Goal: Task Accomplishment & Management: Use online tool/utility

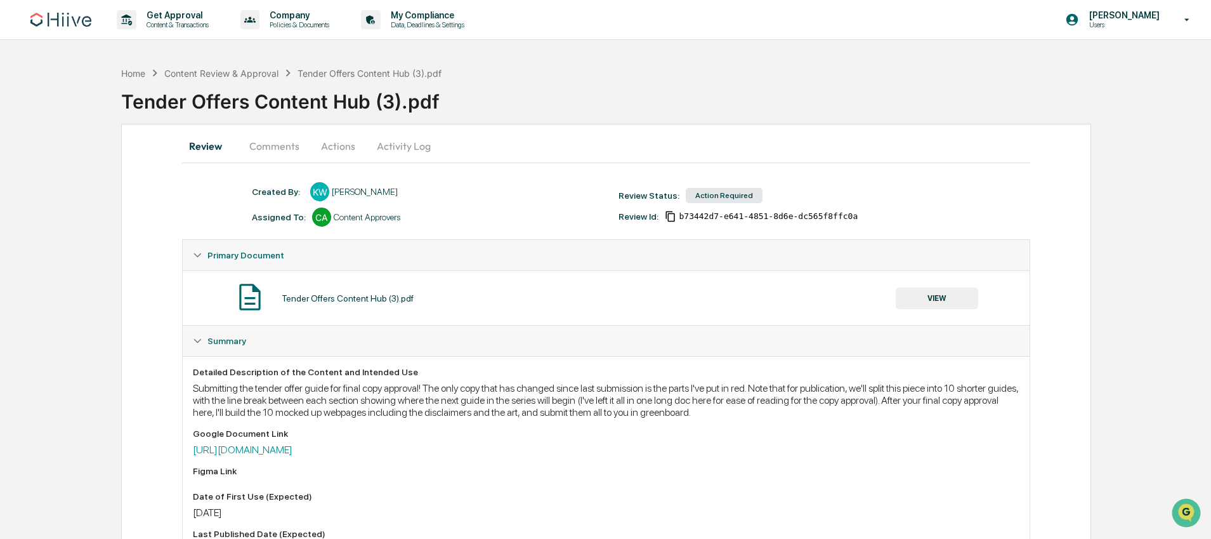
click at [271, 152] on button "Comments" at bounding box center [274, 146] width 70 height 30
click at [287, 154] on button "Comments" at bounding box center [274, 146] width 70 height 30
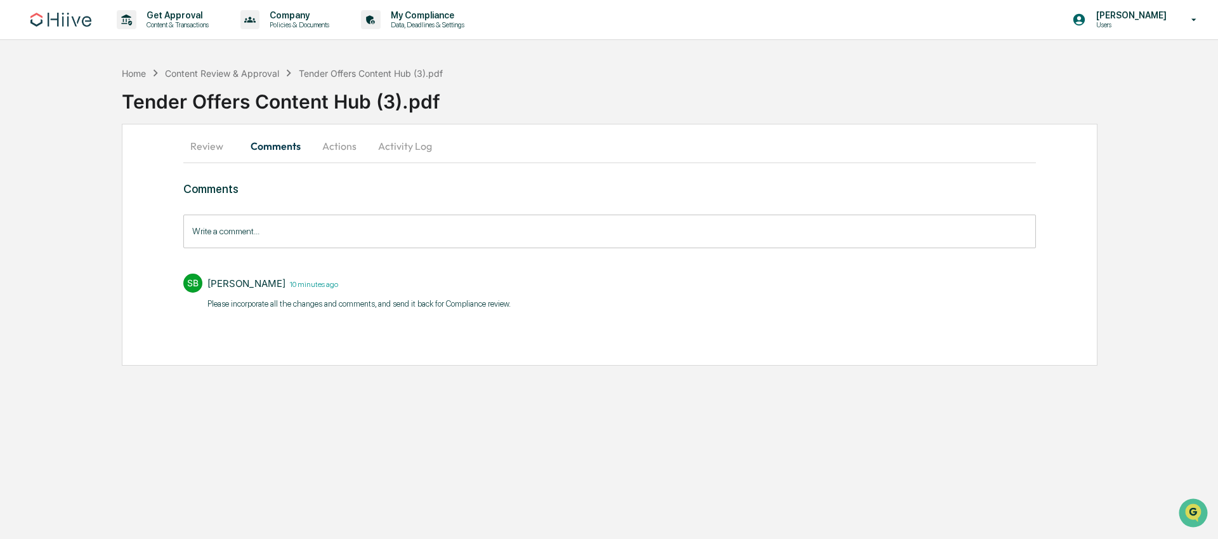
click at [330, 154] on button "Actions" at bounding box center [339, 146] width 57 height 30
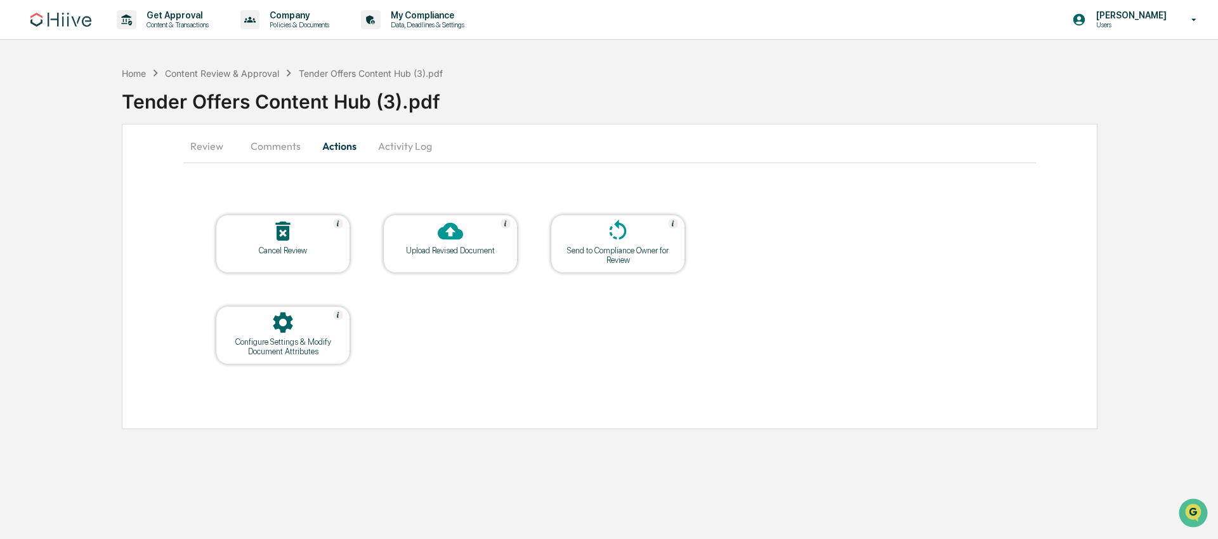
click at [389, 150] on button "Activity Log" at bounding box center [405, 146] width 74 height 30
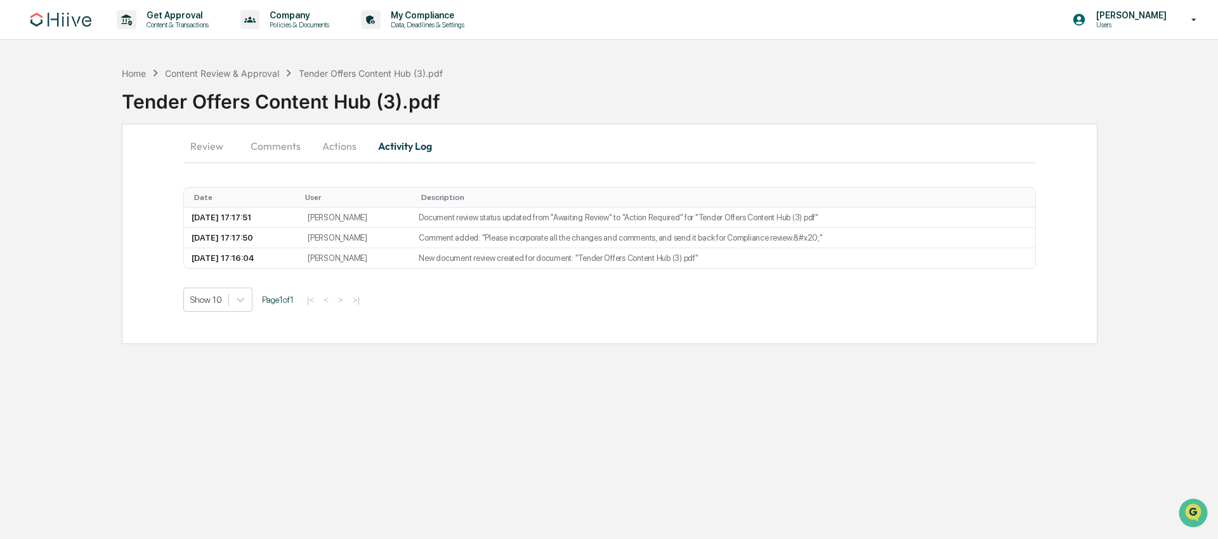
click at [339, 152] on button "Actions" at bounding box center [339, 146] width 57 height 30
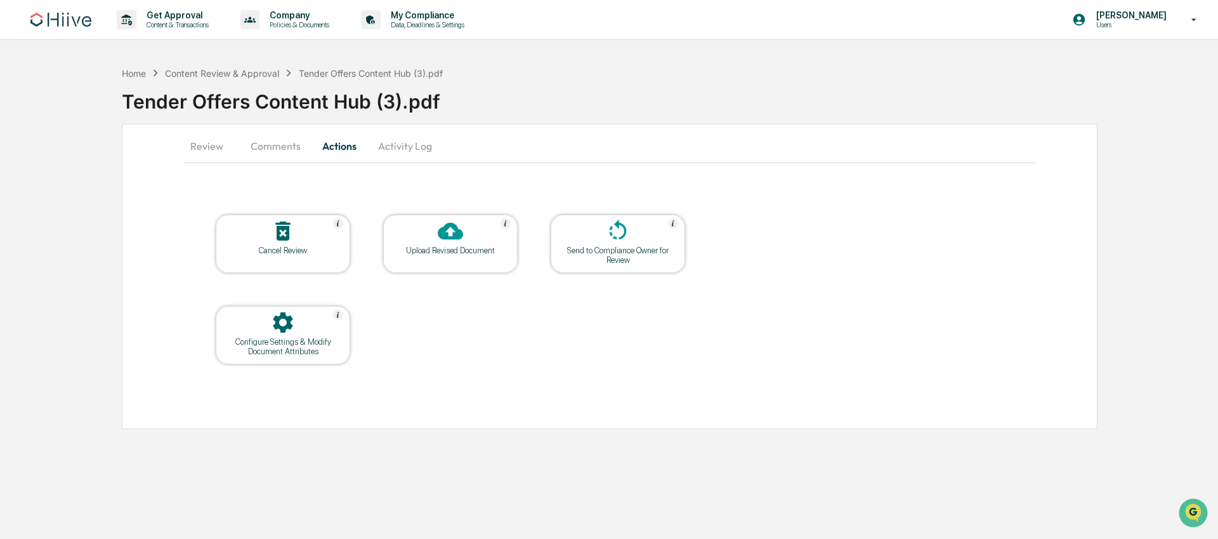
click at [441, 250] on div "Upload Revised Document" at bounding box center [450, 250] width 114 height 10
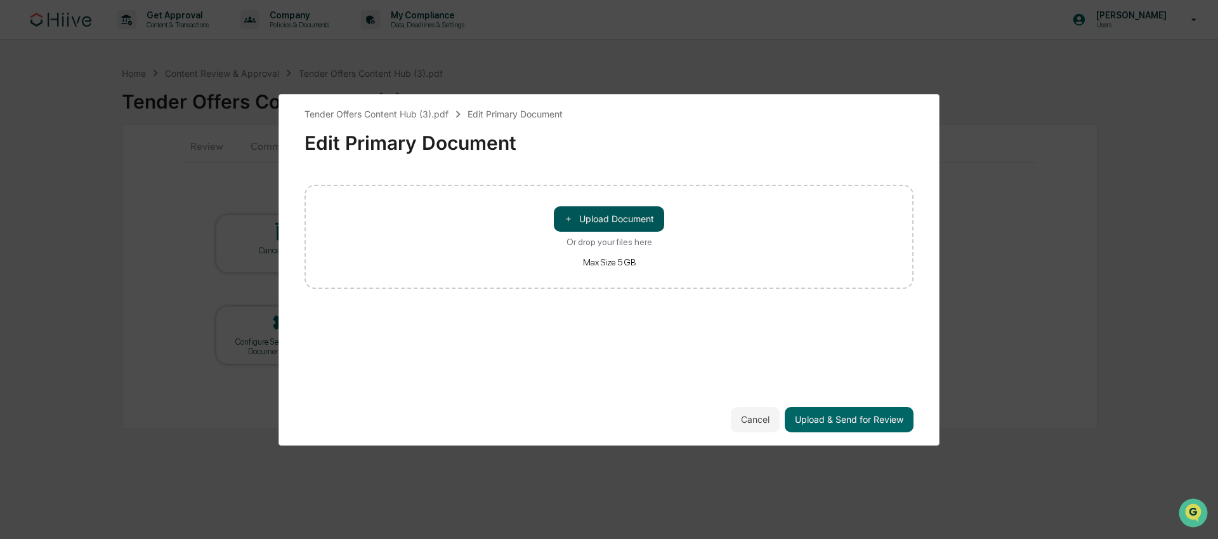
click at [596, 217] on button "＋ Upload Document" at bounding box center [609, 218] width 110 height 25
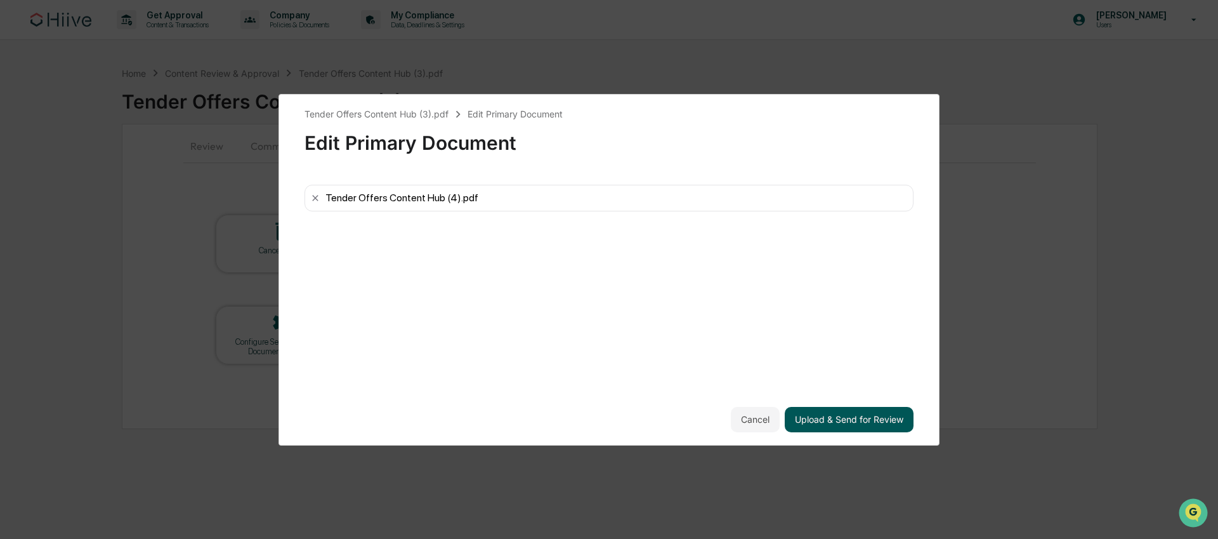
click at [818, 421] on button "Upload & Send for Review" at bounding box center [849, 419] width 129 height 25
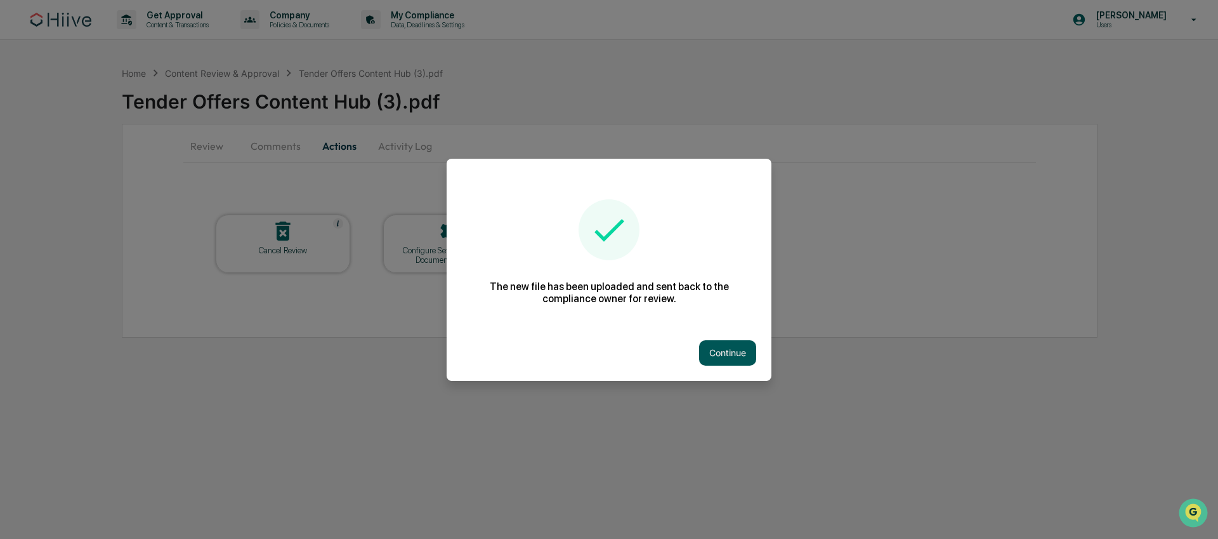
click at [728, 355] on button "Continue" at bounding box center [727, 352] width 57 height 25
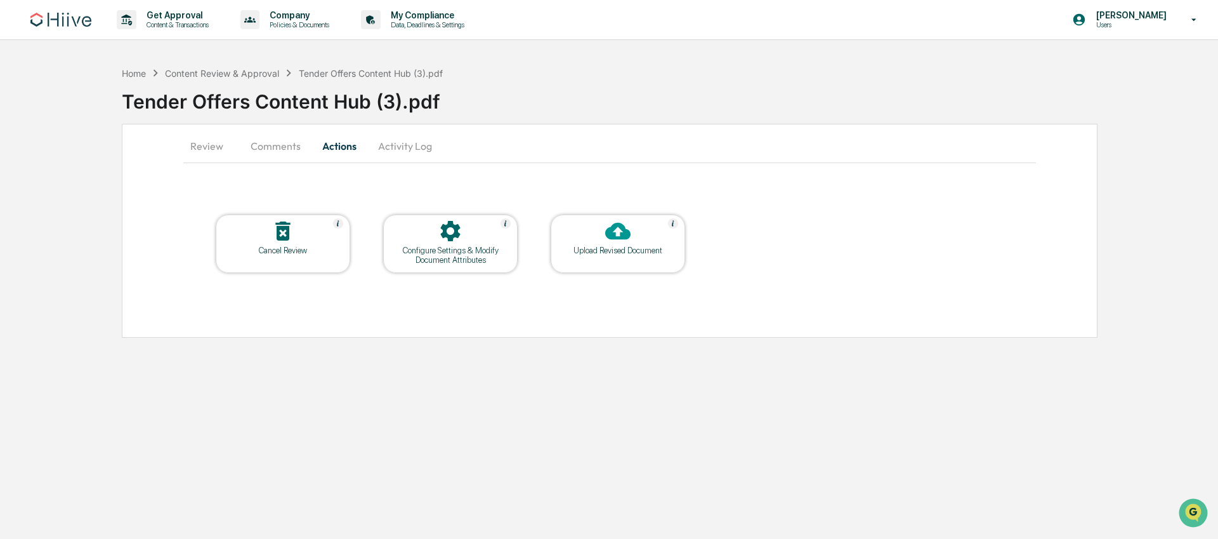
click at [204, 149] on button "Review" at bounding box center [211, 146] width 57 height 30
